Goal: Communication & Community: Answer question/provide support

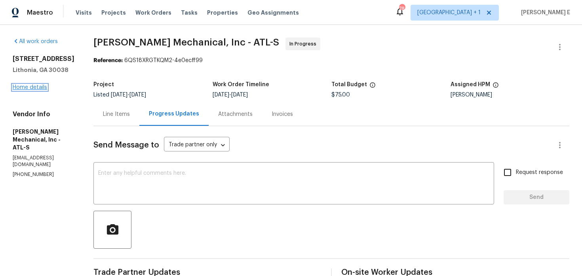
click at [19, 89] on link "Home details" at bounding box center [30, 88] width 34 height 6
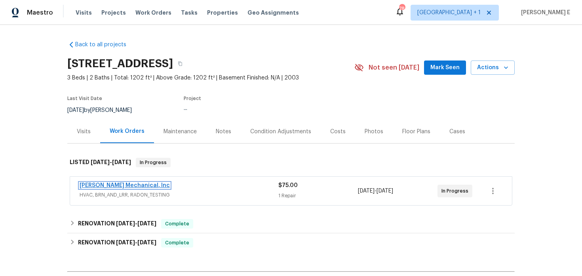
click at [121, 186] on link "JH Martin Mechanical, Inc" at bounding box center [125, 186] width 90 height 6
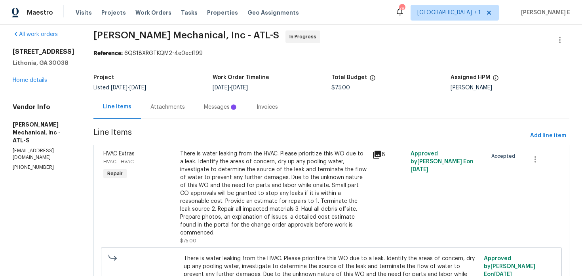
scroll to position [8, 0]
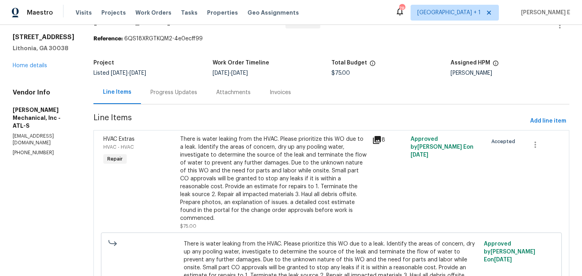
click at [180, 95] on div "Progress Updates" at bounding box center [173, 93] width 47 height 8
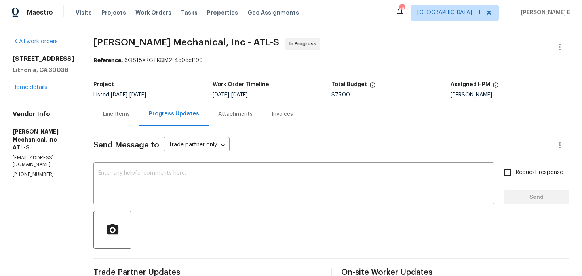
click at [130, 118] on div "Line Items" at bounding box center [116, 114] width 27 height 8
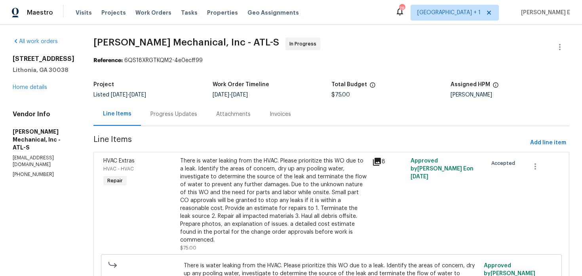
click at [258, 181] on div "There is water leaking from the HVAC. Please prioritize this WO due to a leak. …" at bounding box center [273, 200] width 187 height 87
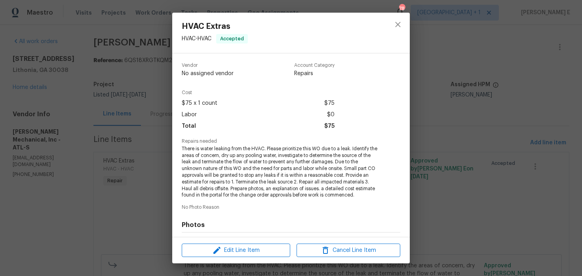
scroll to position [108, 0]
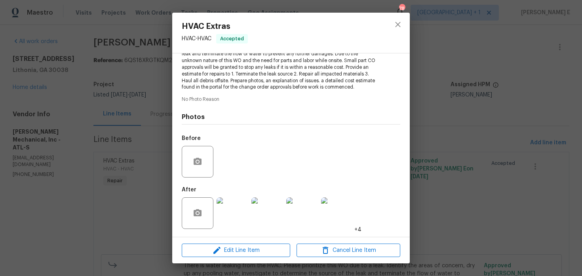
click at [231, 215] on img at bounding box center [232, 213] width 32 height 32
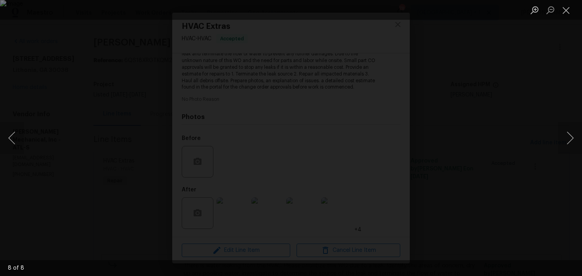
click at [517, 88] on div "Lightbox" at bounding box center [291, 138] width 582 height 276
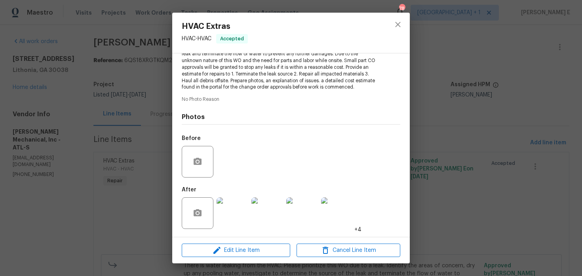
click at [517, 88] on div "Lightbox" at bounding box center [291, 138] width 582 height 276
click at [507, 90] on div "HVAC Extras HVAC - HVAC Accepted Vendor JH Martin Mechanical, Inc Account Categ…" at bounding box center [291, 138] width 582 height 276
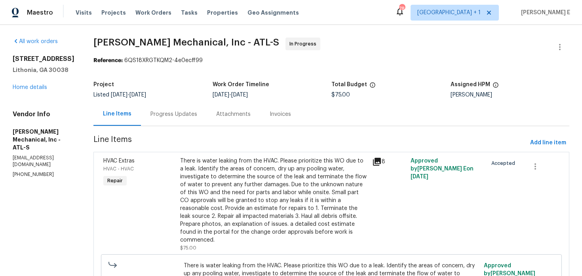
click at [197, 116] on div "Progress Updates" at bounding box center [173, 114] width 47 height 8
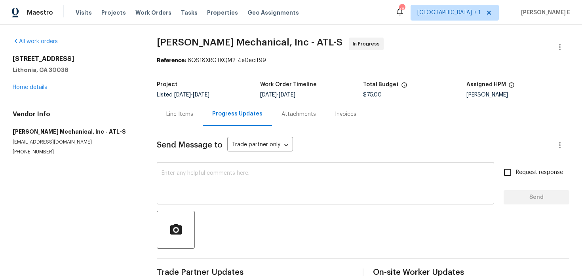
click at [220, 185] on textarea at bounding box center [325, 185] width 328 height 28
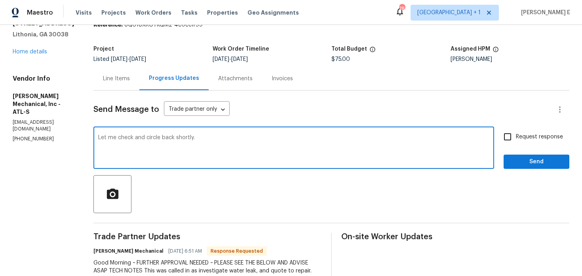
scroll to position [32, 0]
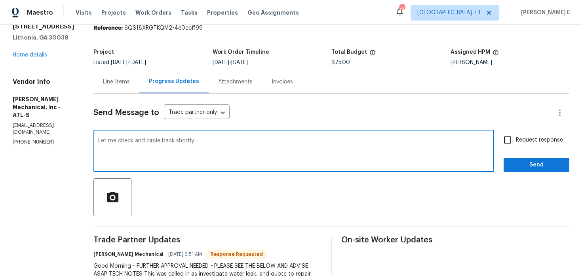
type textarea "Let me check and circle back shortly."
click at [526, 163] on span "Send" at bounding box center [536, 165] width 53 height 10
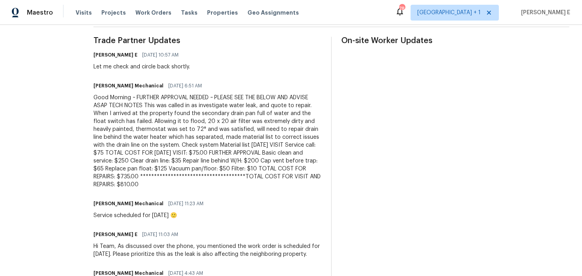
scroll to position [232, 0]
drag, startPoint x: 150, startPoint y: 97, endPoint x: 188, endPoint y: 184, distance: 94.5
click at [188, 184] on div "**********" at bounding box center [207, 141] width 228 height 95
copy div "**********"
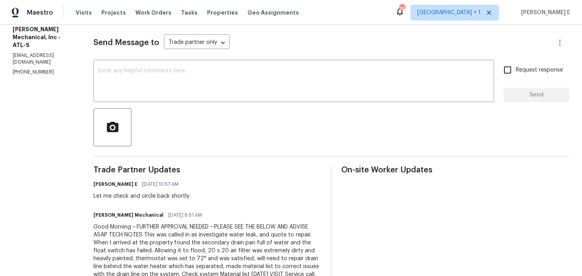
scroll to position [0, 0]
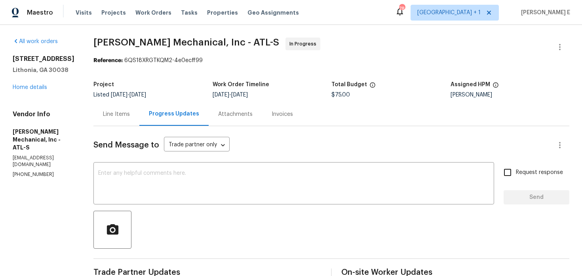
click at [136, 121] on div "Line Items" at bounding box center [116, 113] width 46 height 23
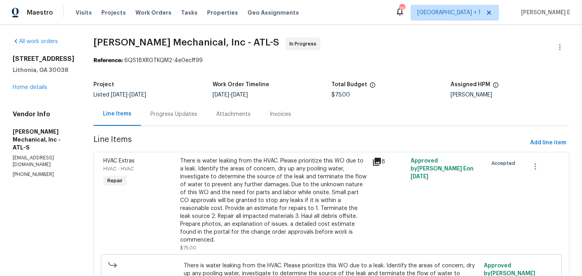
scroll to position [89, 0]
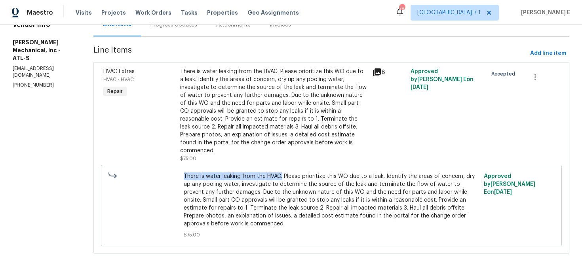
drag, startPoint x: 193, startPoint y: 177, endPoint x: 293, endPoint y: 178, distance: 100.1
click at [293, 178] on div "There is water leaking from the HVAC. Please prioritize this WO due to a leak. …" at bounding box center [331, 205] width 300 height 71
copy span "There is water leaking from the HVAC."
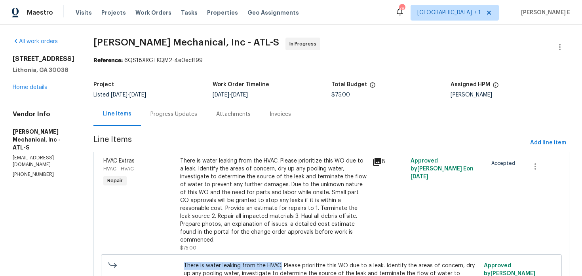
click at [16, 84] on div "7302 Par Four Way Lithonia, GA 30038 Home details" at bounding box center [44, 73] width 62 height 36
click at [30, 87] on link "Home details" at bounding box center [30, 88] width 34 height 6
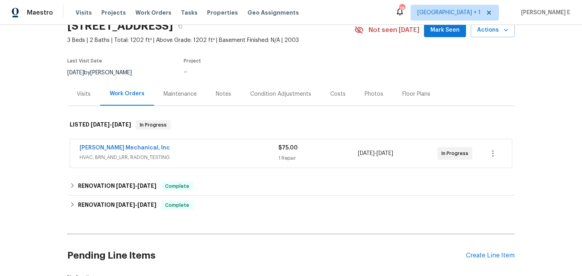
scroll to position [48, 0]
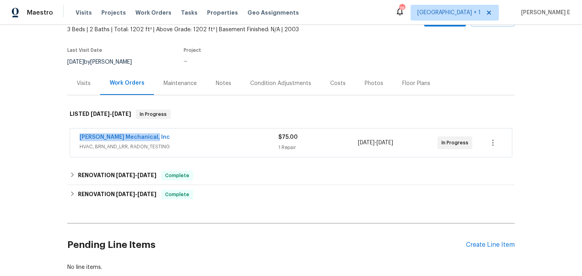
drag, startPoint x: 76, startPoint y: 135, endPoint x: 148, endPoint y: 138, distance: 72.5
click at [148, 138] on div "JH Martin Mechanical, Inc HVAC, BRN_AND_LRR, RADON_TESTING $75.00 1 Repair 8/19…" at bounding box center [291, 143] width 442 height 28
copy link "JH Martin Mechanical, Inc"
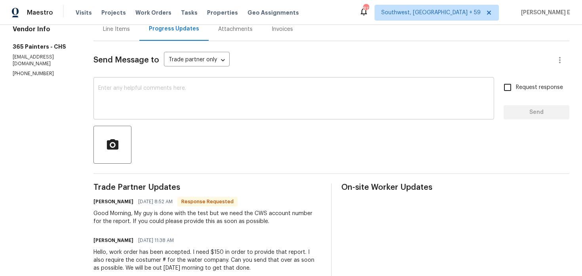
scroll to position [85, 0]
click at [244, 96] on textarea at bounding box center [293, 100] width 391 height 28
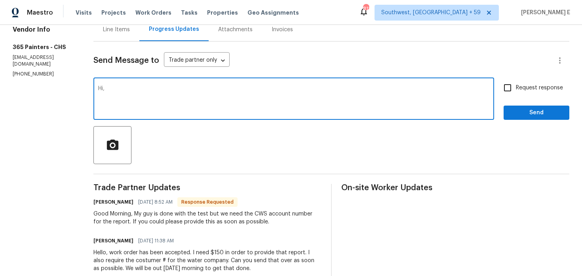
paste textarea "Account No: 140070053"
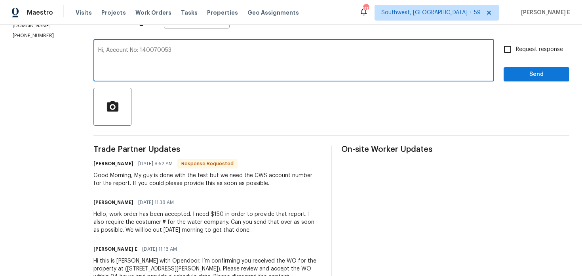
scroll to position [91, 0]
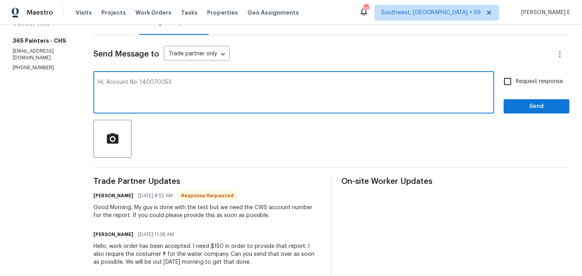
click at [108, 81] on textarea "Hi, Account No: 140070053" at bounding box center [293, 94] width 391 height 28
click at [203, 78] on div "Hi, The account No: 140070053 x ​" at bounding box center [293, 93] width 400 height 40
click at [186, 80] on textarea "Hi, The account No: 140070053" at bounding box center [293, 94] width 391 height 28
click at [140, 81] on textarea "Hi, The account No: 140070053" at bounding box center [293, 94] width 391 height 28
click at [189, 84] on textarea "Hi, The account no: 140070053" at bounding box center [293, 94] width 391 height 28
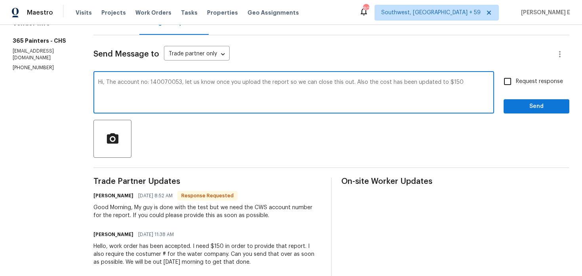
drag, startPoint x: 104, startPoint y: 82, endPoint x: 110, endPoint y: 95, distance: 14.4
click at [106, 86] on textarea "Hi, The account no: 140070053, let us know once you upload the report so we can…" at bounding box center [293, 94] width 391 height 28
paste textarea "Account no: 140070053. Please confirm once the report is uploaded so we can clo…"
type textarea "Hi, Account no: 140070053. Please confirm once the report is uploaded so we can…"
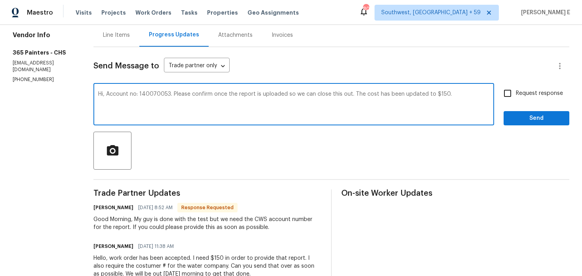
scroll to position [47, 0]
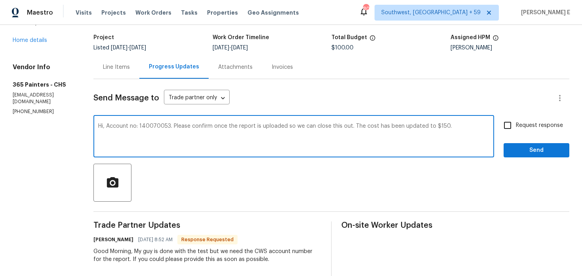
click at [114, 63] on div "Line Items" at bounding box center [116, 67] width 27 height 8
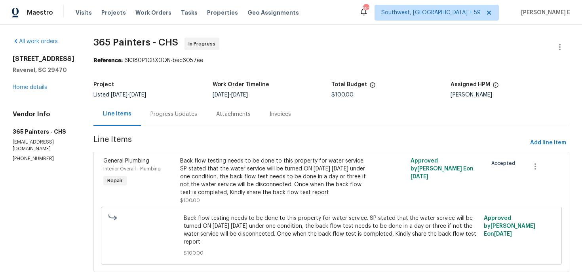
click at [224, 167] on div "Back flow testing needs to be done to this property for water service. SP state…" at bounding box center [273, 177] width 187 height 40
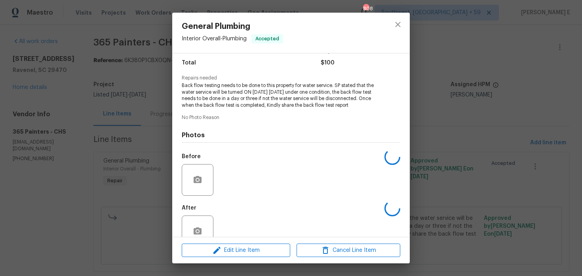
scroll to position [82, 0]
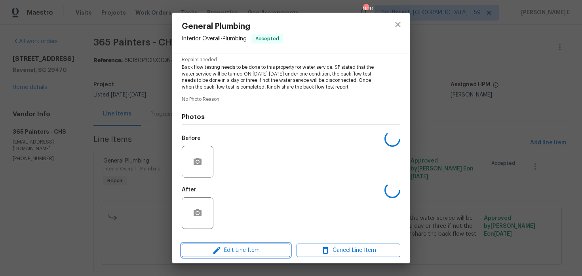
click at [202, 250] on span "Edit Line Item" at bounding box center [236, 251] width 104 height 10
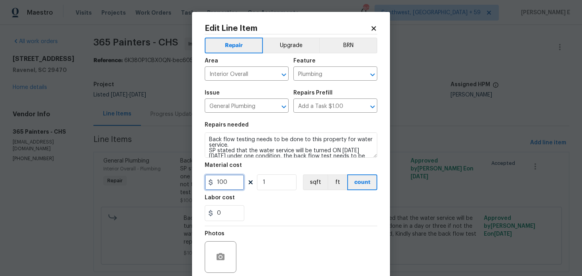
click at [224, 185] on input "100" at bounding box center [225, 183] width 40 height 16
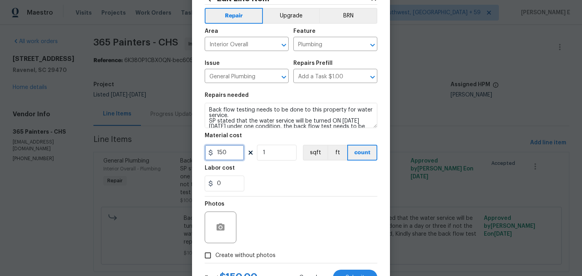
scroll to position [65, 0]
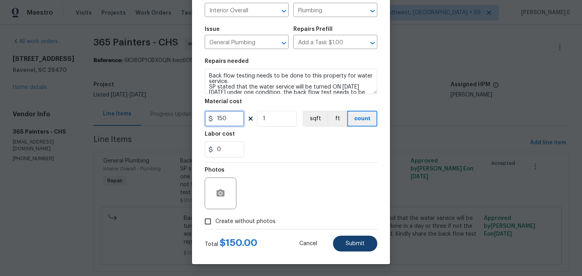
type input "100"
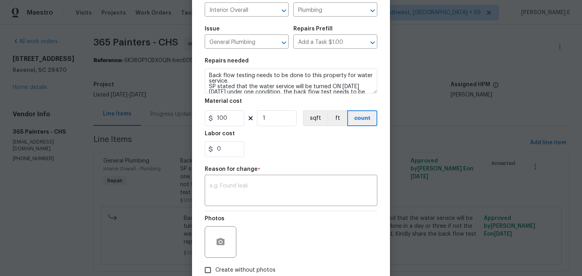
click at [355, 244] on div "Photos" at bounding box center [291, 236] width 173 height 51
click at [282, 199] on textarea at bounding box center [290, 191] width 163 height 17
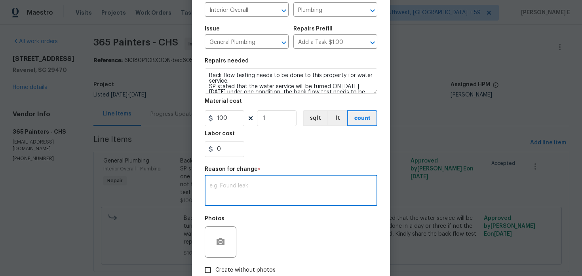
paste textarea "(KE) Updated per vendor's final cost."
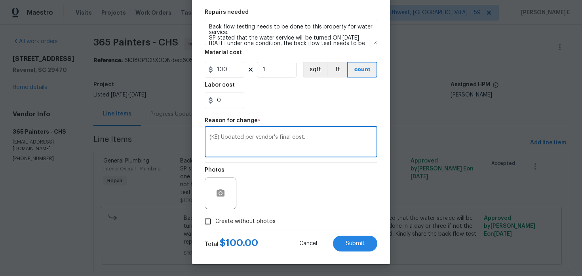
type textarea "(KE) Updated per vendor's final cost."
click at [222, 69] on input "100" at bounding box center [225, 70] width 40 height 16
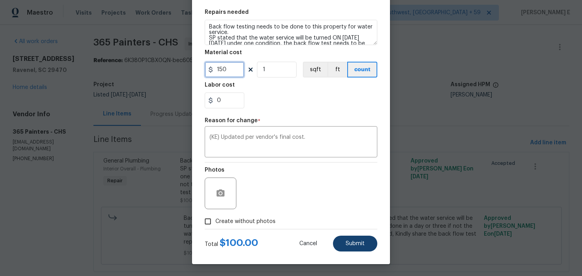
type input "150"
click at [347, 247] on button "Submit" at bounding box center [355, 244] width 44 height 16
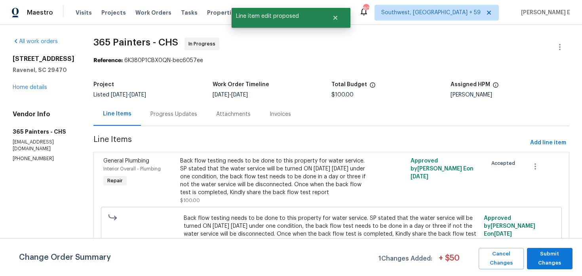
scroll to position [0, 0]
click at [552, 260] on span "Submit Changes" at bounding box center [550, 259] width 38 height 18
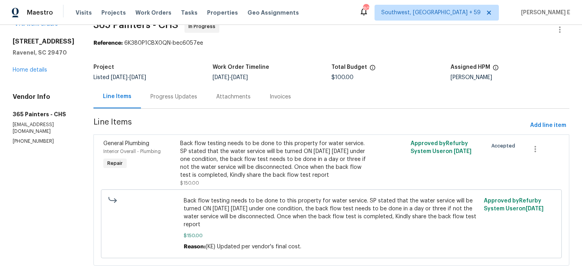
scroll to position [22, 0]
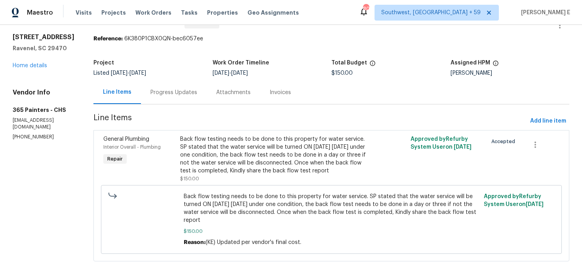
click at [177, 91] on div "Progress Updates" at bounding box center [173, 93] width 47 height 8
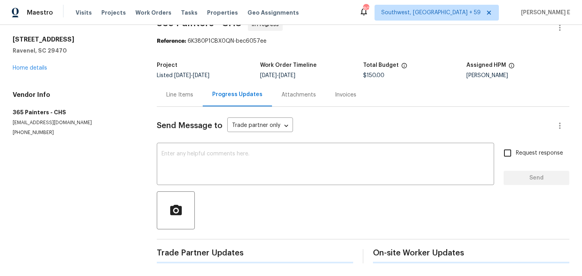
scroll to position [19, 0]
click at [186, 158] on textarea at bounding box center [325, 165] width 328 height 28
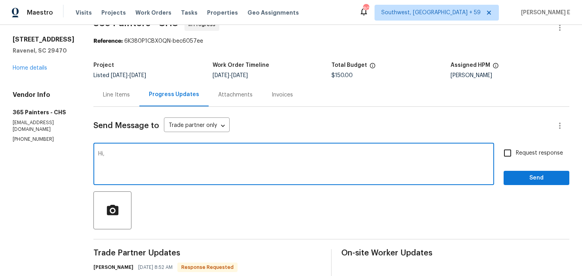
paste textarea "Account no: 140070053. Please confirm once the report is uploaded so we can clo…"
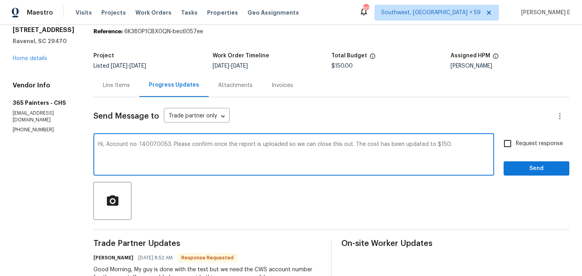
scroll to position [30, 0]
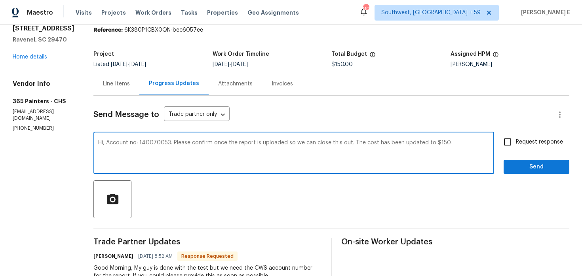
type textarea "Hi, Account no: 140070053. Please confirm once the report is uploaded so we can…"
click at [544, 139] on span "Request response" at bounding box center [539, 142] width 47 height 8
click at [516, 139] on input "Request response" at bounding box center [507, 142] width 17 height 17
checkbox input "true"
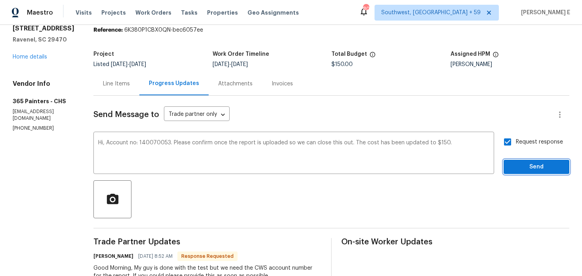
click at [531, 169] on span "Send" at bounding box center [536, 167] width 53 height 10
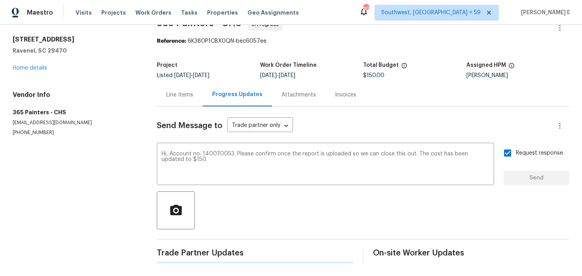
scroll to position [0, 0]
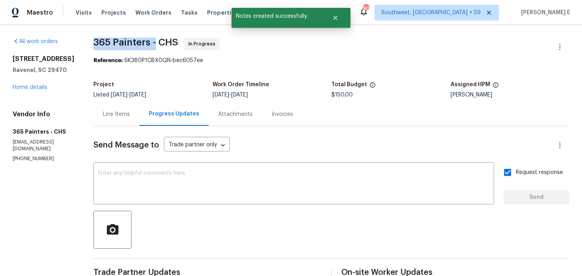
drag, startPoint x: 91, startPoint y: 41, endPoint x: 154, endPoint y: 41, distance: 63.3
click at [154, 41] on div "All work orders 4140 Home Town Ln Ravenel, SC 29470 Home details Vendor Info 36…" at bounding box center [291, 253] width 582 height 456
copy span "365 Painters -"
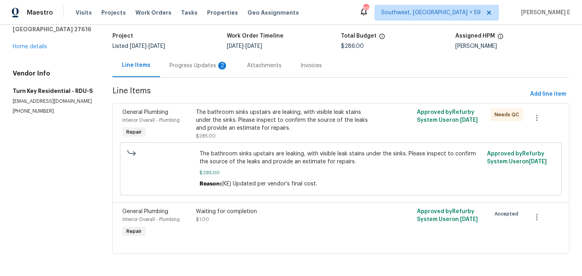
scroll to position [15, 0]
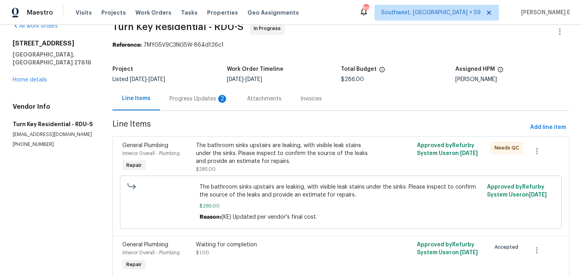
click at [183, 94] on div "Progress Updates 2" at bounding box center [199, 98] width 78 height 23
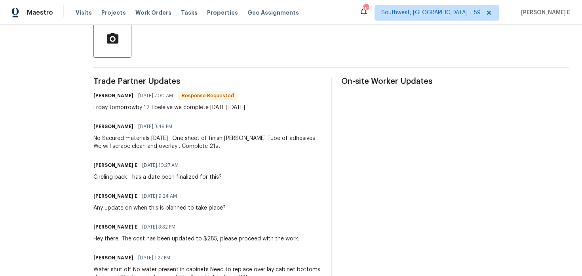
scroll to position [194, 0]
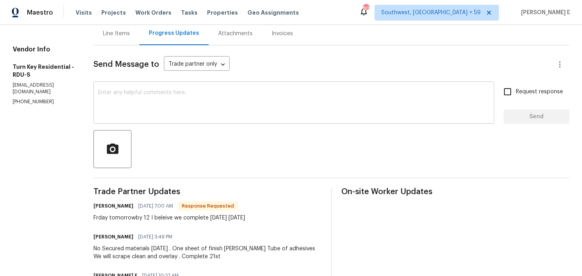
click at [211, 114] on textarea at bounding box center [293, 104] width 391 height 28
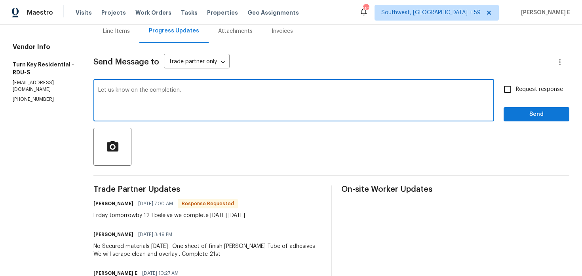
scroll to position [82, 0]
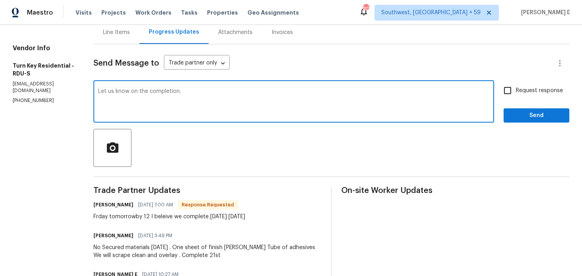
type textarea "Let us know on the completion."
click at [532, 93] on span "Request response" at bounding box center [539, 91] width 47 height 8
click at [516, 93] on input "Request response" at bounding box center [507, 90] width 17 height 17
checkbox input "true"
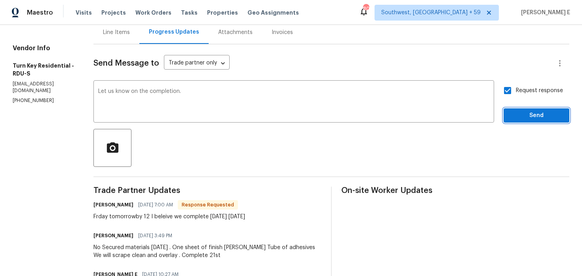
click at [527, 116] on span "Send" at bounding box center [536, 116] width 53 height 10
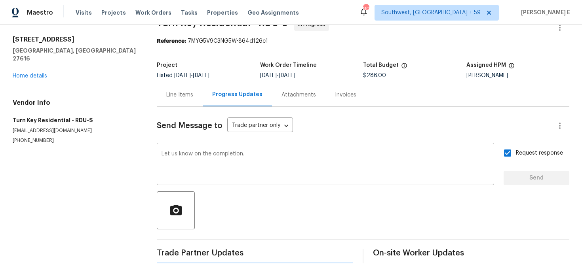
scroll to position [0, 0]
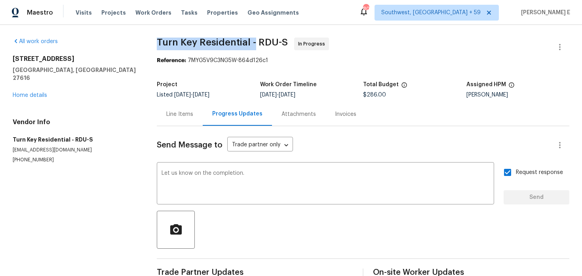
drag, startPoint x: 156, startPoint y: 43, endPoint x: 255, endPoint y: 44, distance: 99.3
click at [255, 44] on div "All work orders 4820 Landover Arbor Pl Raleigh, NC 27616 Home details Vendor In…" at bounding box center [291, 160] width 582 height 271
copy span "Turn Key Residential -"
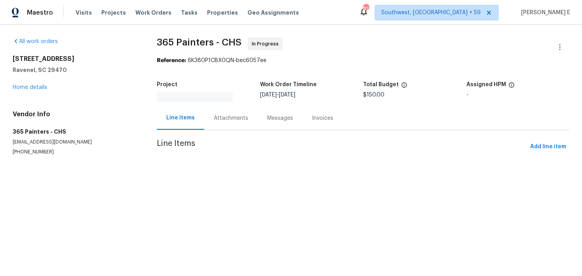
click at [215, 120] on div "Attachments" at bounding box center [230, 117] width 53 height 23
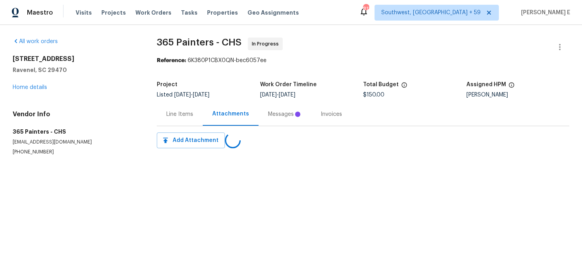
click at [261, 110] on div "Messages" at bounding box center [284, 113] width 53 height 23
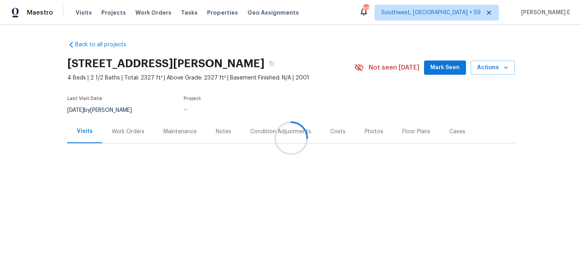
click at [126, 143] on div at bounding box center [291, 138] width 582 height 276
click at [131, 135] on div at bounding box center [291, 138] width 582 height 276
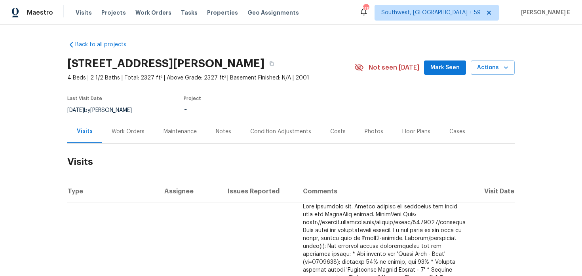
click at [131, 135] on div "Work Orders" at bounding box center [128, 131] width 52 height 23
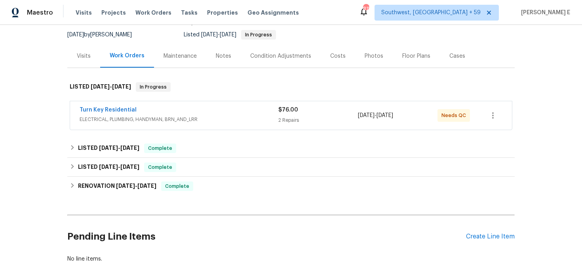
scroll to position [84, 0]
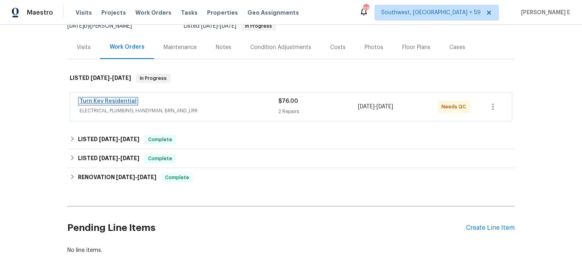
click at [99, 101] on link "Turn Key Residential" at bounding box center [108, 102] width 57 height 6
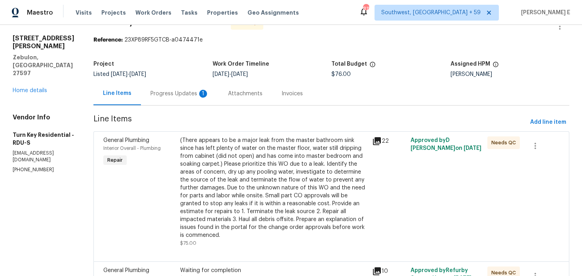
scroll to position [9, 0]
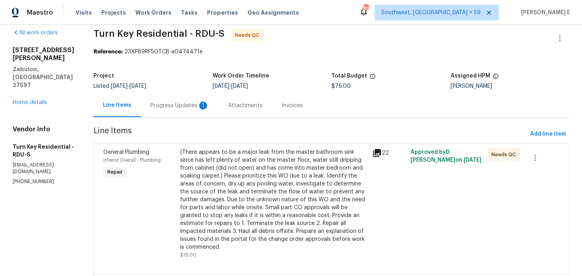
click at [198, 112] on div "Progress Updates 1" at bounding box center [180, 105] width 78 height 23
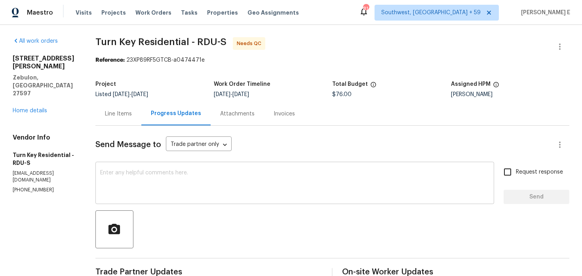
click at [184, 177] on textarea at bounding box center [294, 184] width 389 height 28
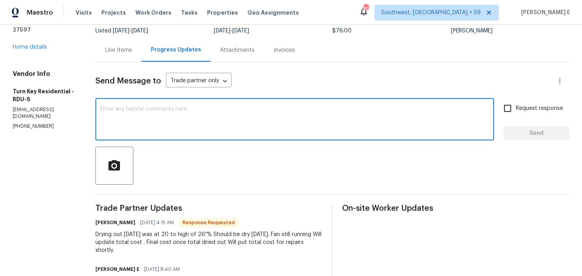
scroll to position [56, 0]
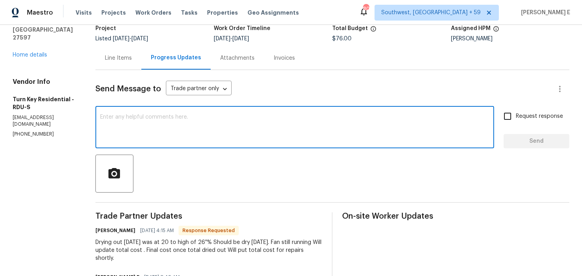
click at [127, 52] on div "Line Items" at bounding box center [118, 57] width 46 height 23
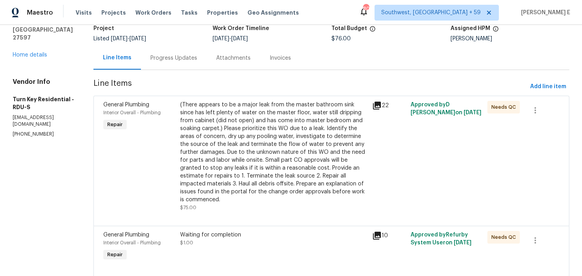
scroll to position [80, 0]
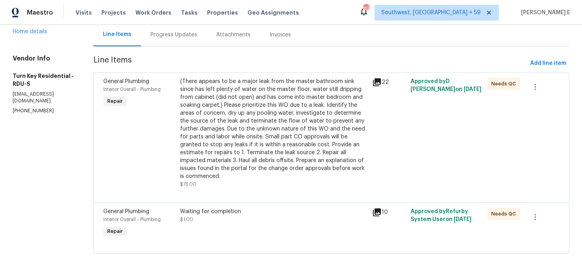
click at [234, 143] on div "(There appears to be a major leak from the master bathroom sink since has left …" at bounding box center [273, 129] width 187 height 103
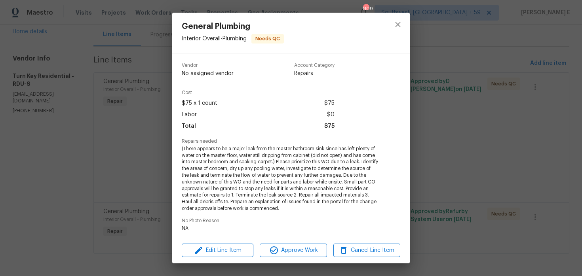
scroll to position [128, 0]
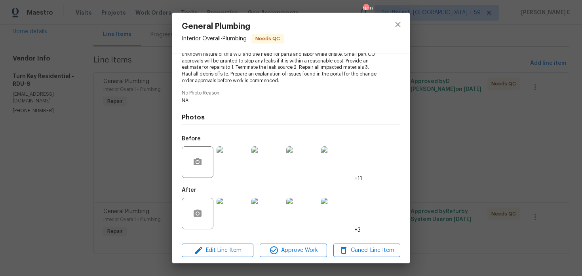
click at [225, 207] on img at bounding box center [232, 214] width 32 height 32
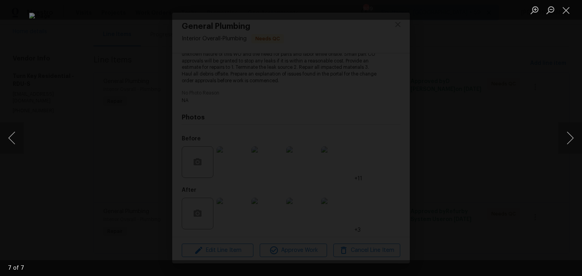
click at [521, 126] on div "Lightbox" at bounding box center [291, 138] width 582 height 276
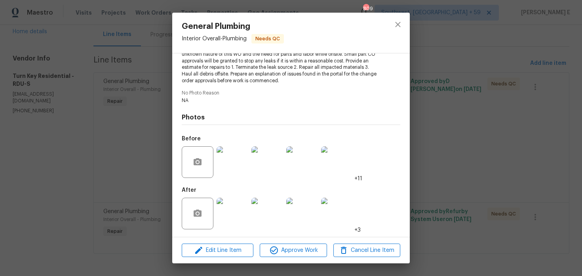
click at [521, 126] on div "General Plumbing Interior Overall - Plumbing Needs QC Vendor Turn Key Residenti…" at bounding box center [291, 138] width 582 height 276
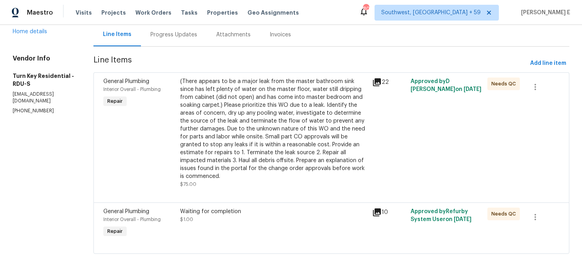
click at [264, 224] on div "Waiting for completion $1.00" at bounding box center [274, 223] width 192 height 36
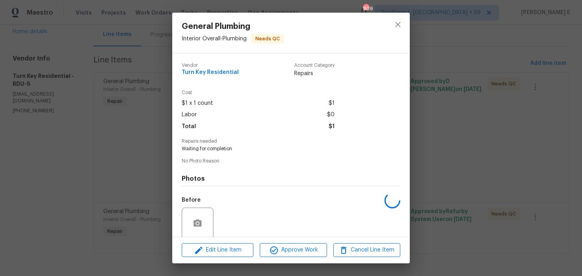
scroll to position [61, 0]
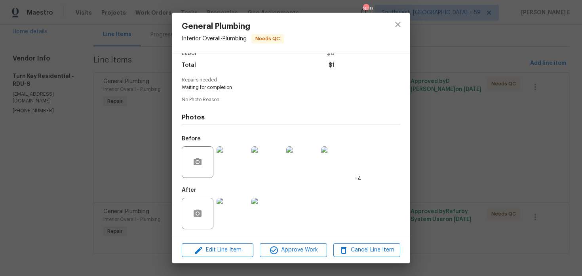
click at [235, 220] on img at bounding box center [232, 214] width 32 height 32
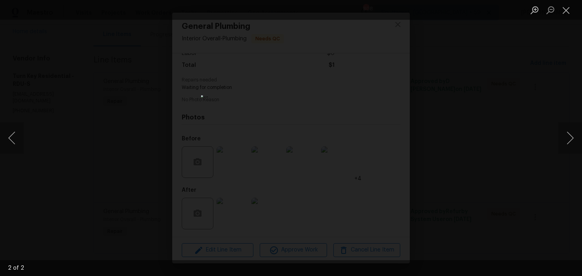
click at [465, 81] on div "Lightbox" at bounding box center [291, 138] width 582 height 276
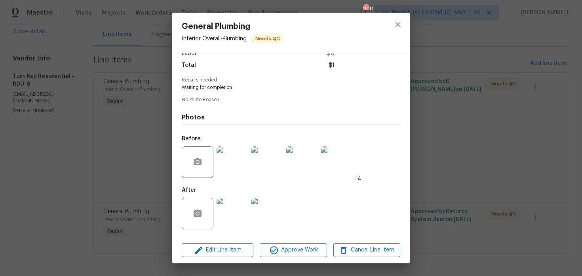
click at [465, 81] on div "Lightbox" at bounding box center [291, 138] width 582 height 276
click at [465, 81] on div "General Plumbing Interior Overall - Plumbing Needs QC Vendor Turn Key Residenti…" at bounding box center [291, 138] width 582 height 276
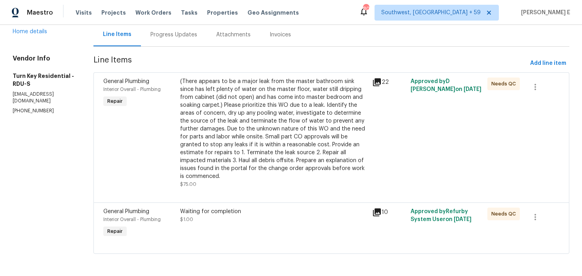
scroll to position [0, 0]
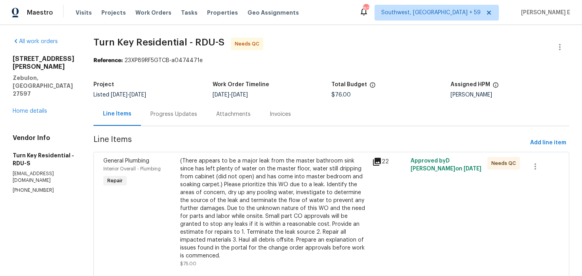
click at [181, 125] on div "Progress Updates" at bounding box center [174, 113] width 66 height 23
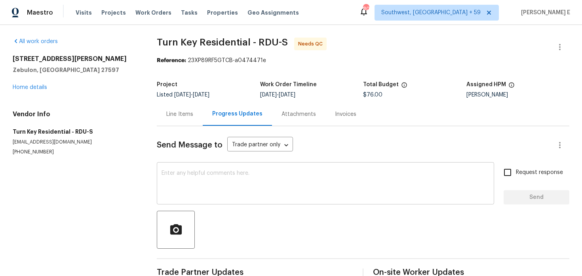
scroll to position [19, 0]
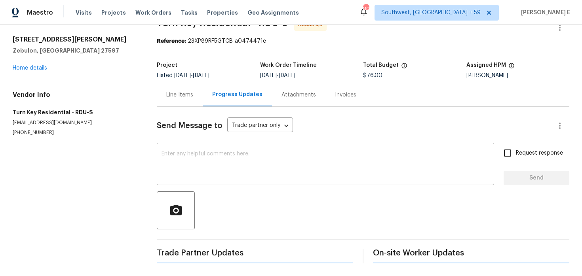
click at [294, 161] on textarea at bounding box center [325, 165] width 328 height 28
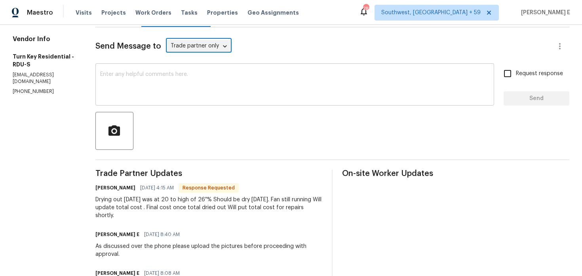
scroll to position [129, 0]
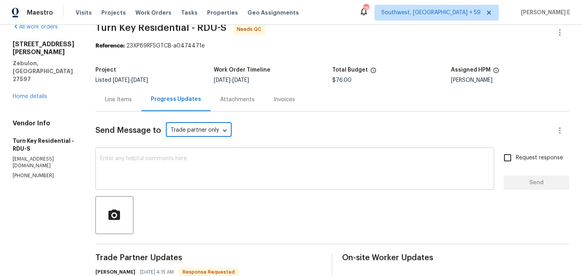
click at [294, 176] on textarea at bounding box center [294, 170] width 389 height 28
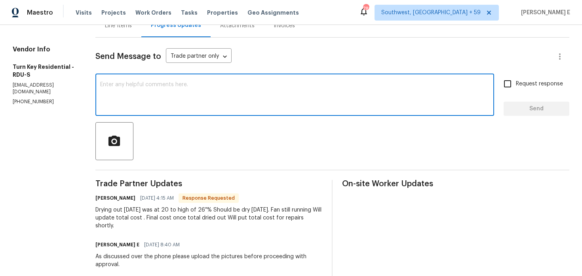
scroll to position [63, 0]
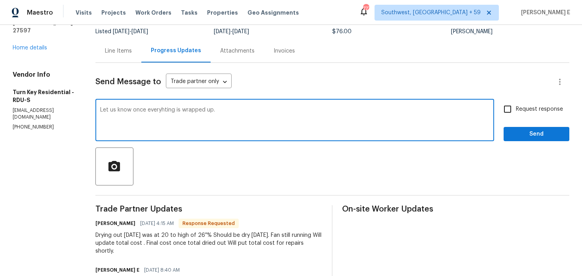
type textarea "Let us know once everyhting is wrapped up."
click at [550, 113] on span "Request response" at bounding box center [539, 109] width 47 height 8
click at [516, 113] on input "Request response" at bounding box center [507, 109] width 17 height 17
checkbox input "true"
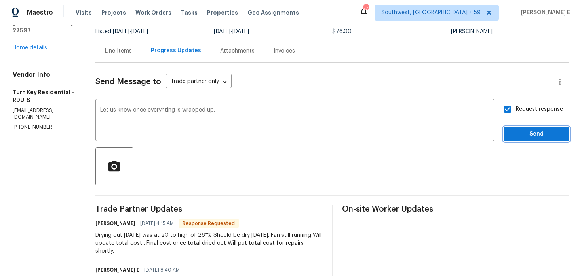
click at [542, 137] on span "Send" at bounding box center [536, 134] width 53 height 10
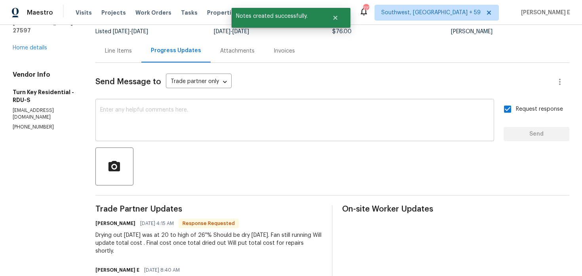
scroll to position [0, 0]
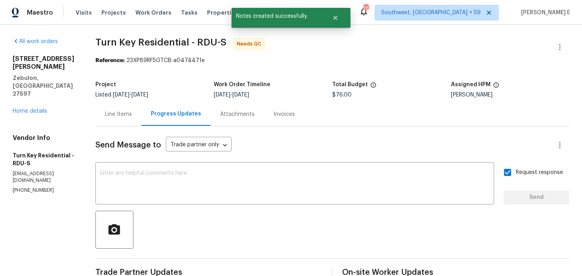
click at [137, 108] on div "Line Items" at bounding box center [118, 113] width 46 height 23
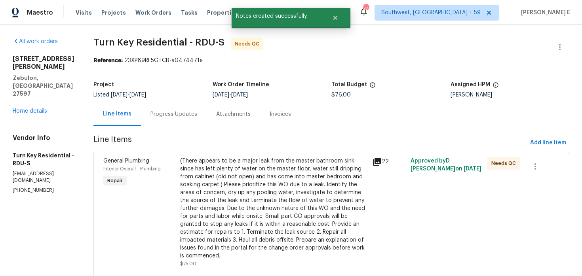
click at [190, 111] on div "Progress Updates" at bounding box center [173, 114] width 47 height 8
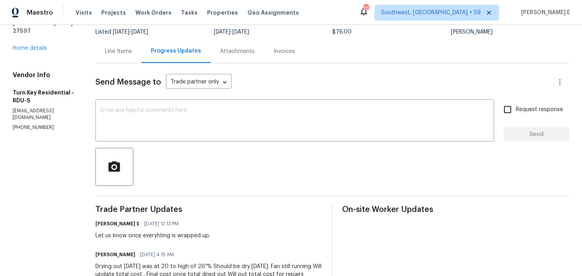
scroll to position [62, 0]
